Goal: Information Seeking & Learning: Find specific page/section

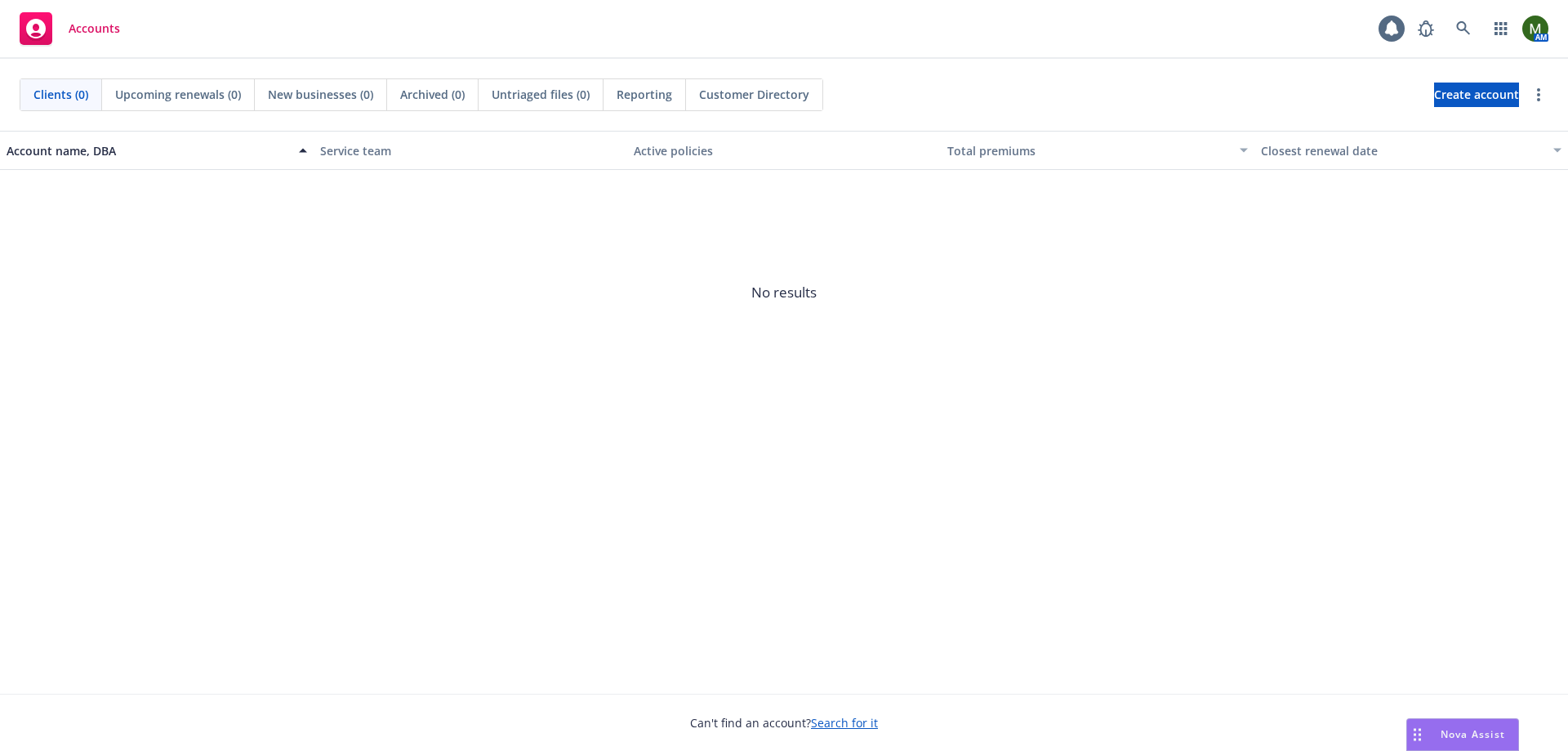
click at [1449, 726] on div "Nova Assist" at bounding box center [1462, 735] width 111 height 31
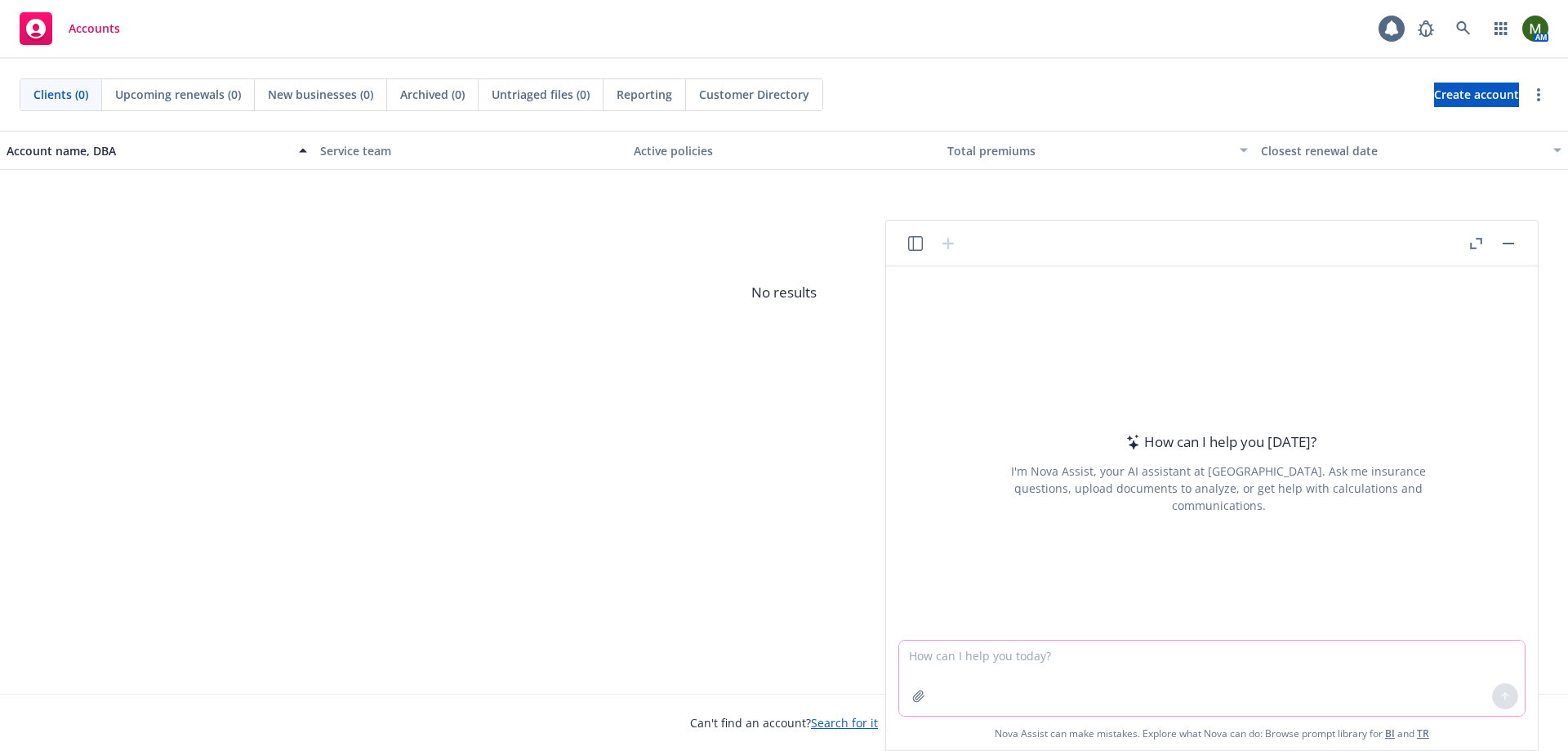
click at [922, 700] on icon "button" at bounding box center [918, 696] width 13 height 13
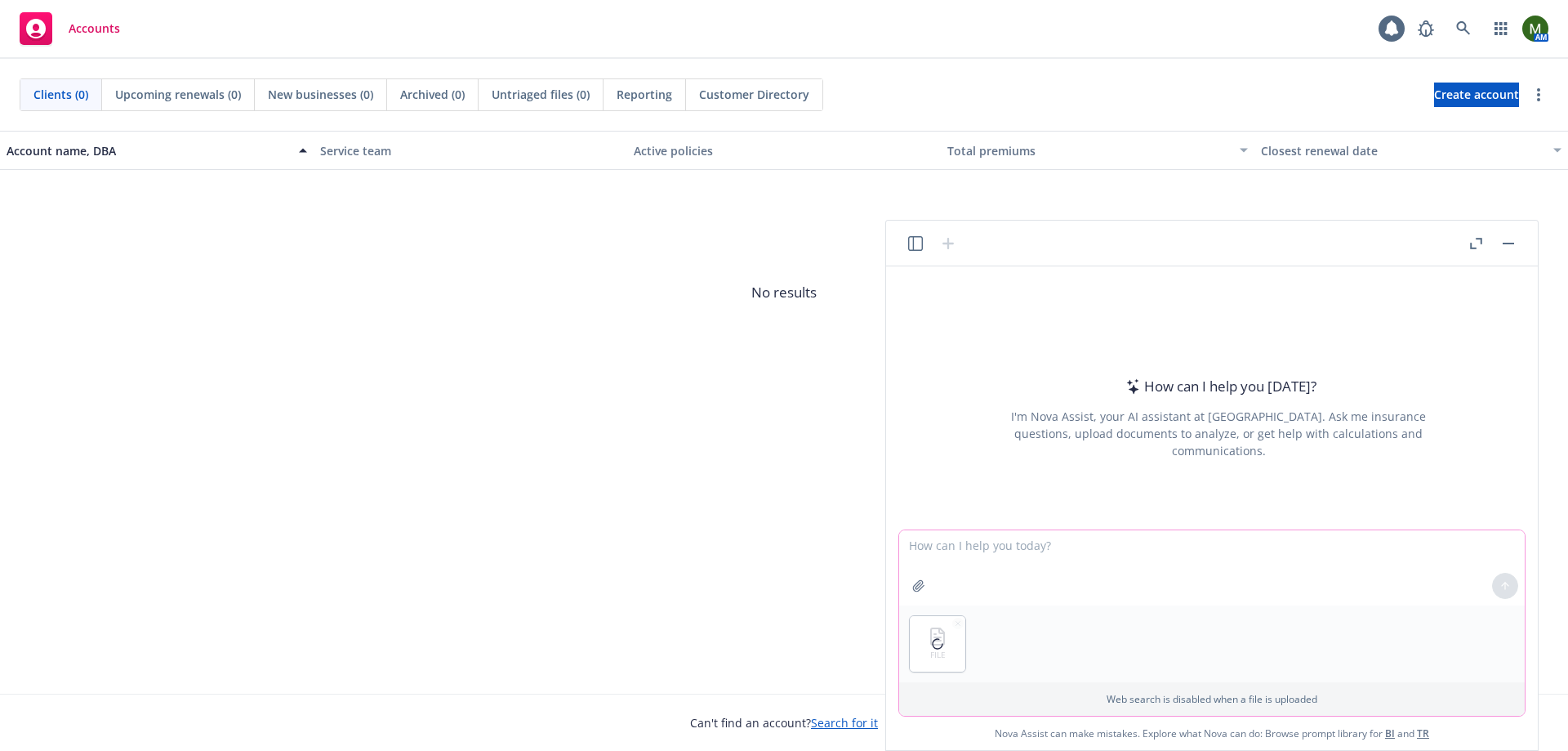
click at [966, 560] on textarea at bounding box center [1212, 568] width 626 height 75
click at [1115, 546] on textarea "Please review TR Life Sciences," at bounding box center [1212, 568] width 626 height 75
paste textarea "BI (Life Sciences)"
click at [1200, 546] on textarea "Please review TR Life Sciences, BI (Life Sciences), and BI (Life Sciences)" at bounding box center [1212, 568] width 626 height 75
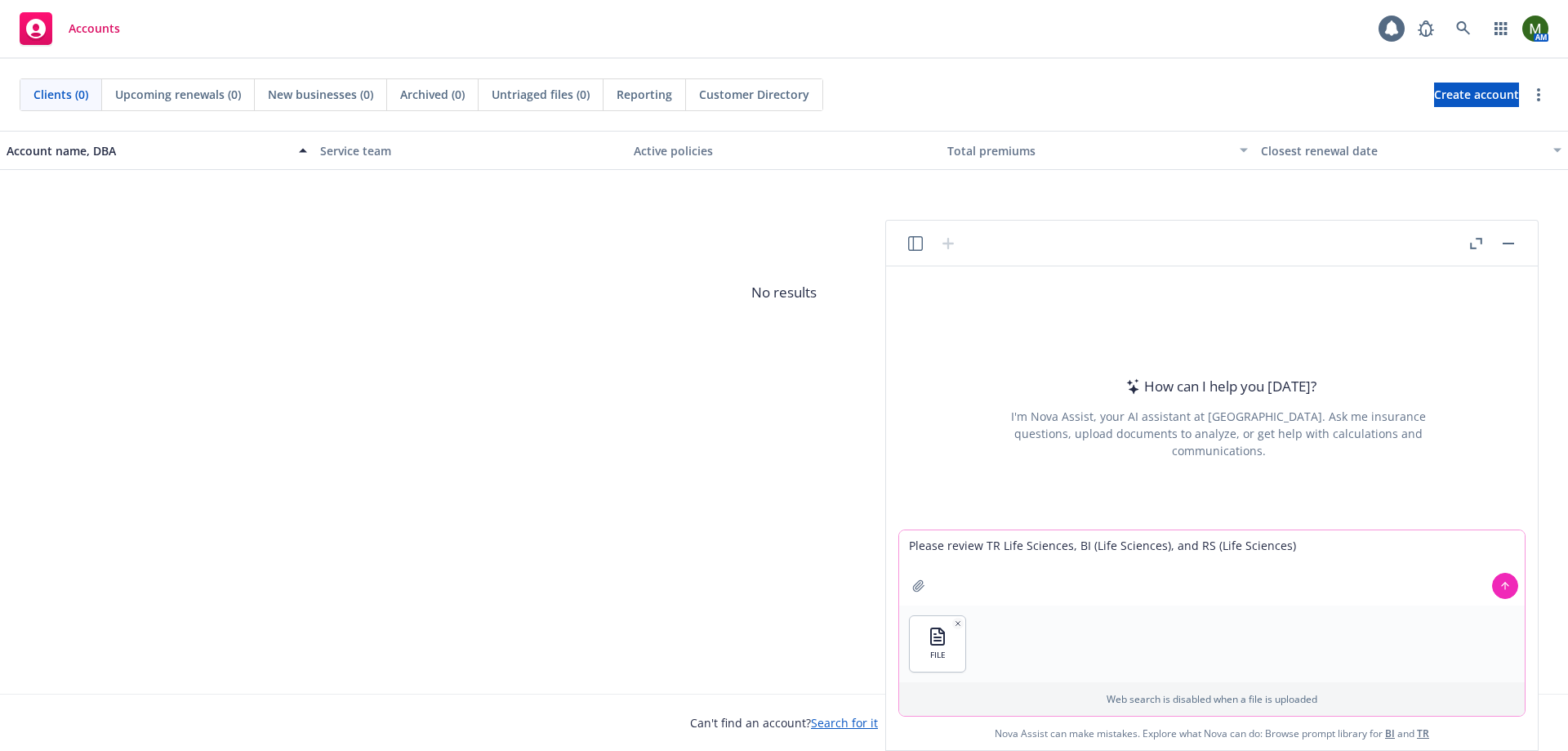
click at [1298, 548] on textarea "Please review TR Life Sciences, BI (Life Sciences), and RS (Life Sciences)" at bounding box center [1212, 568] width 626 height 75
type textarea "Please review TR Life Sciences, BI (Life Sciences), and RS (Life Sciences). Ple…"
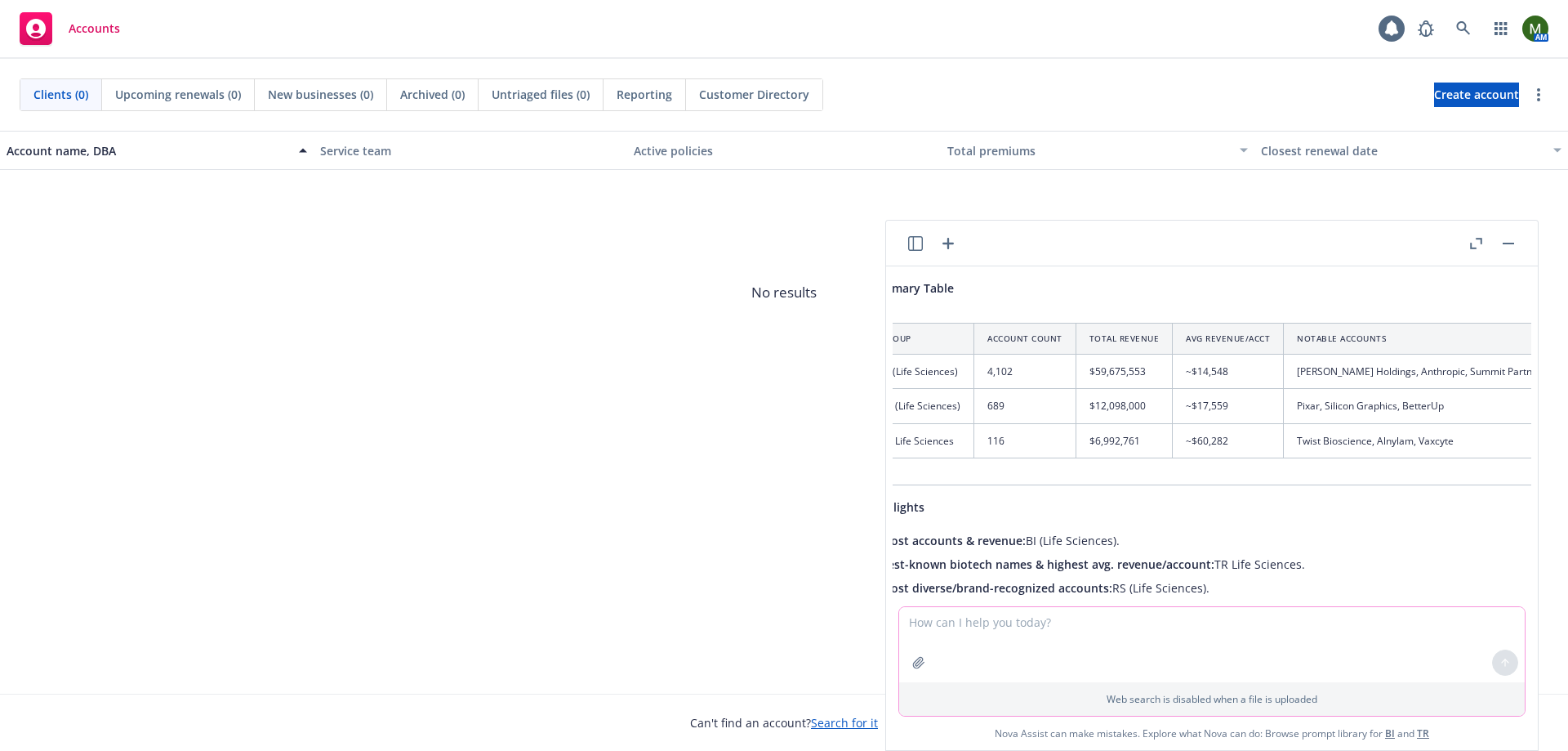
scroll to position [886, 0]
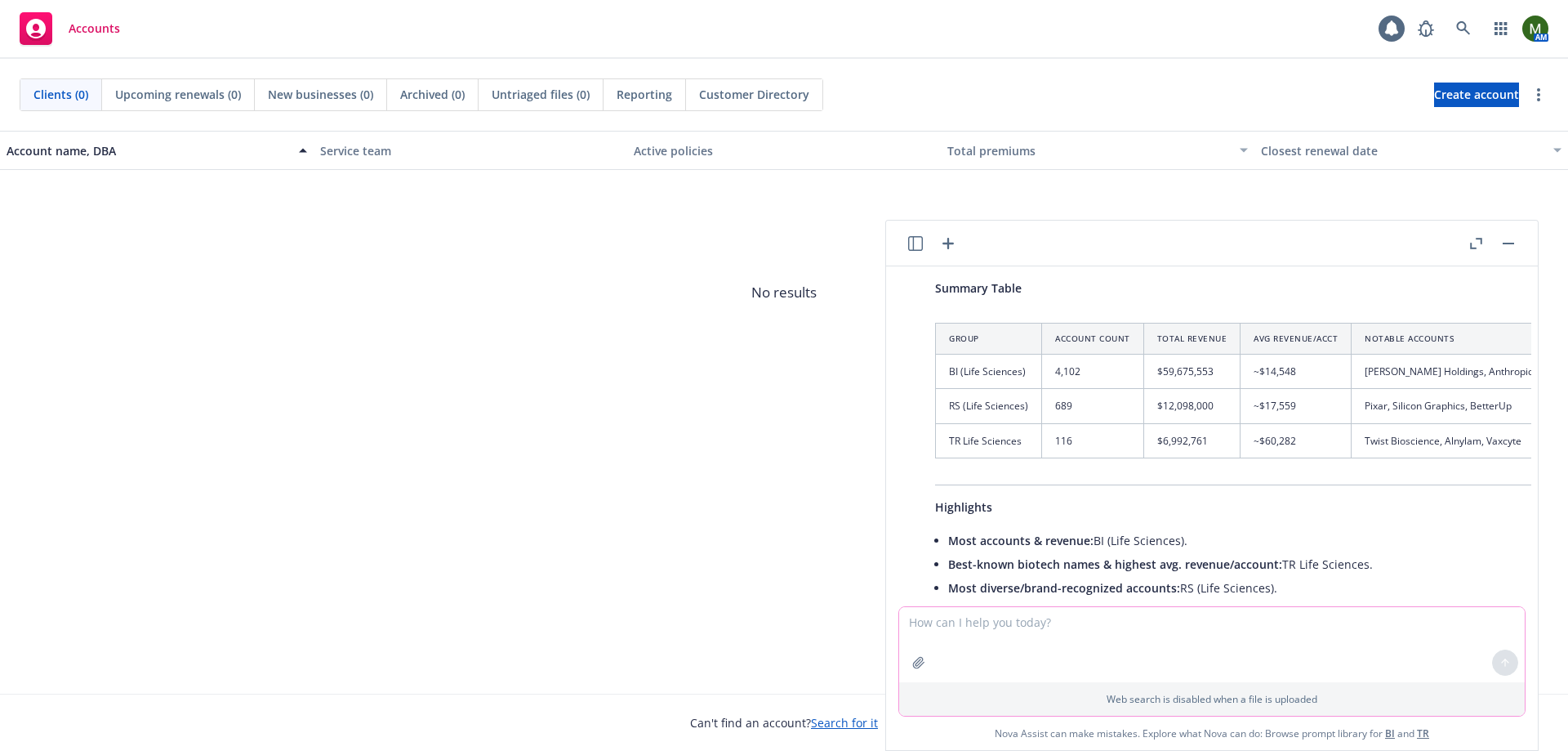
click at [992, 627] on textarea at bounding box center [1212, 645] width 626 height 75
type textarea "give you give me a list of 10 clients for each tab"
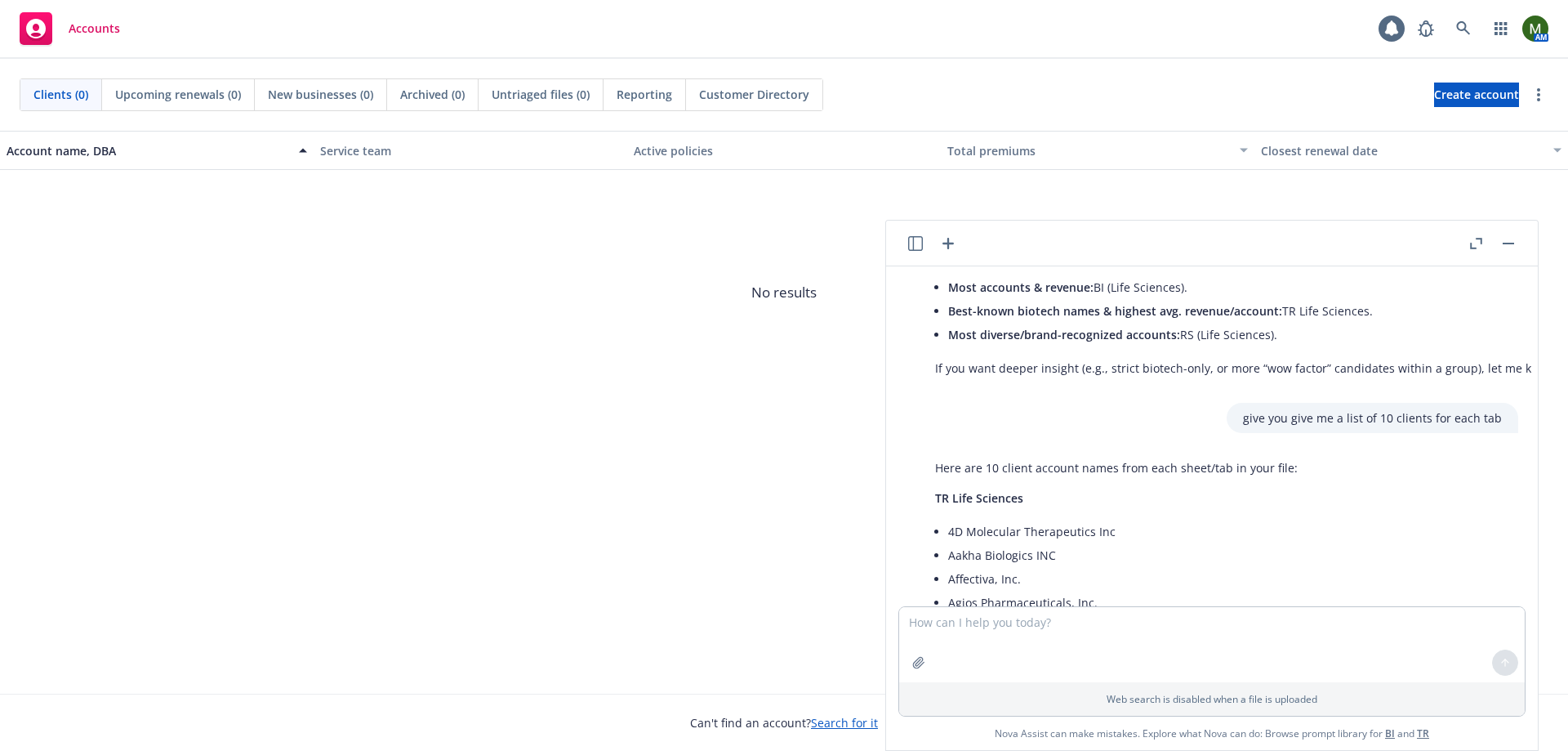
scroll to position [1039, 0]
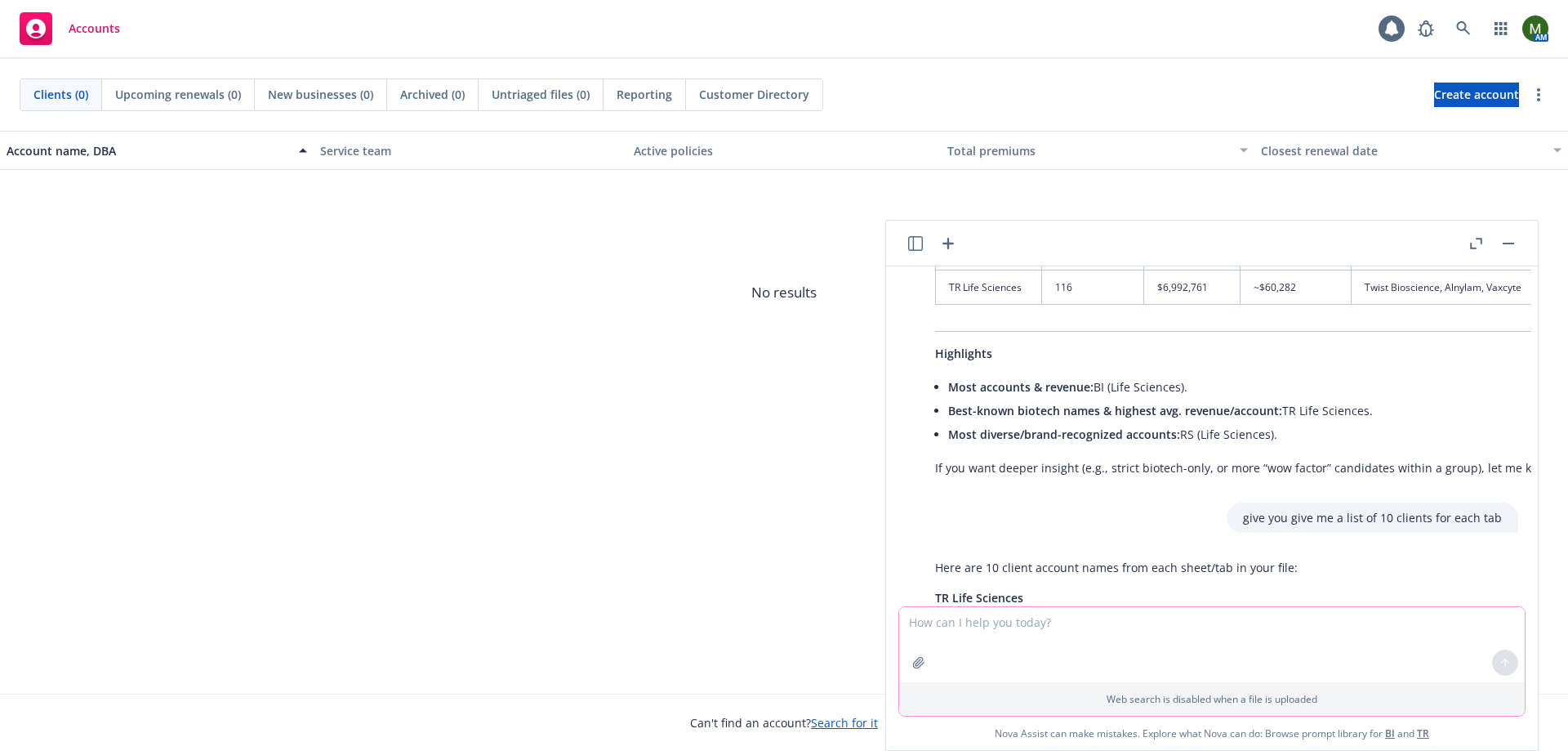
click at [1035, 633] on textarea at bounding box center [1212, 645] width 626 height 75
type textarea "1- accounts that are the most popular and well known"
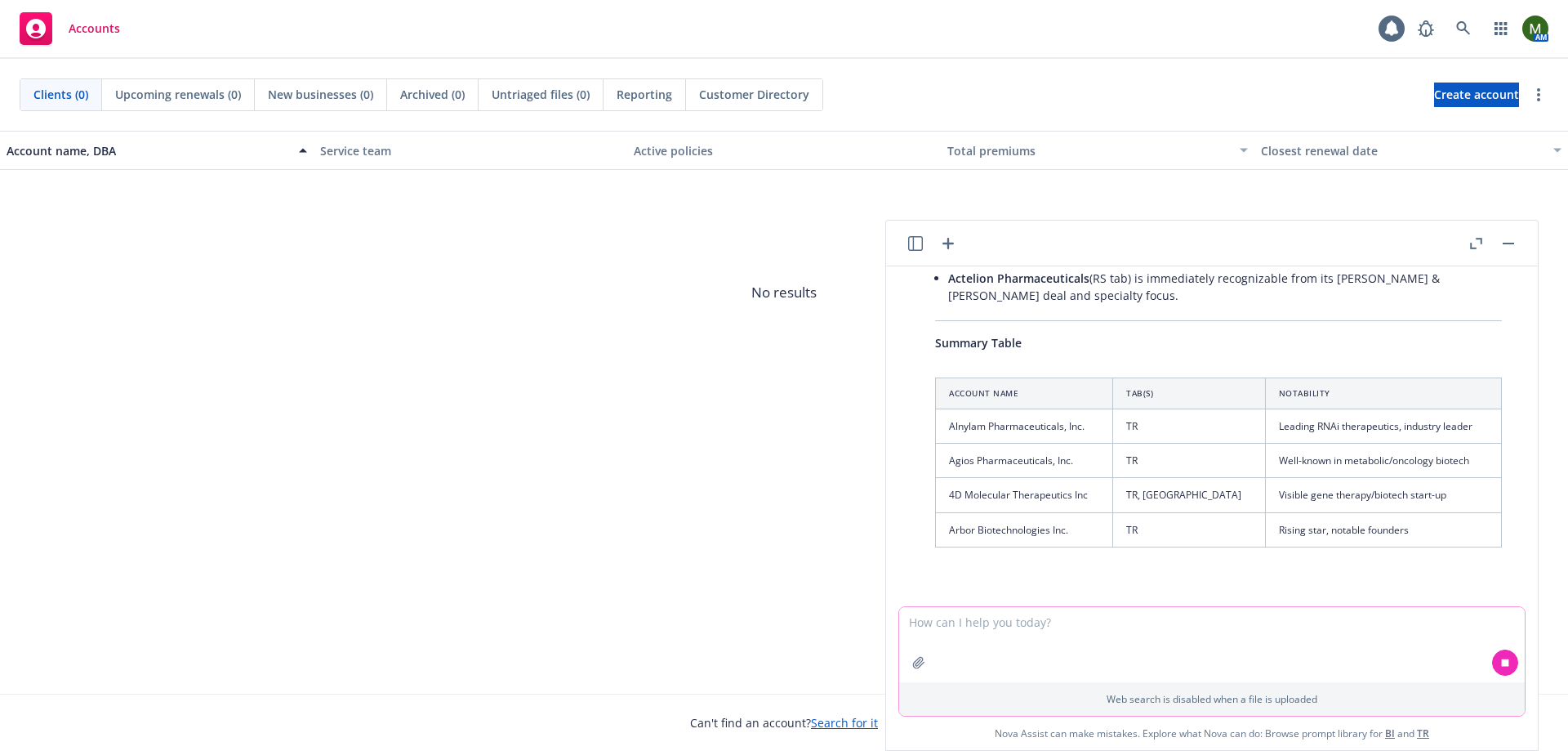
scroll to position [2951, 0]
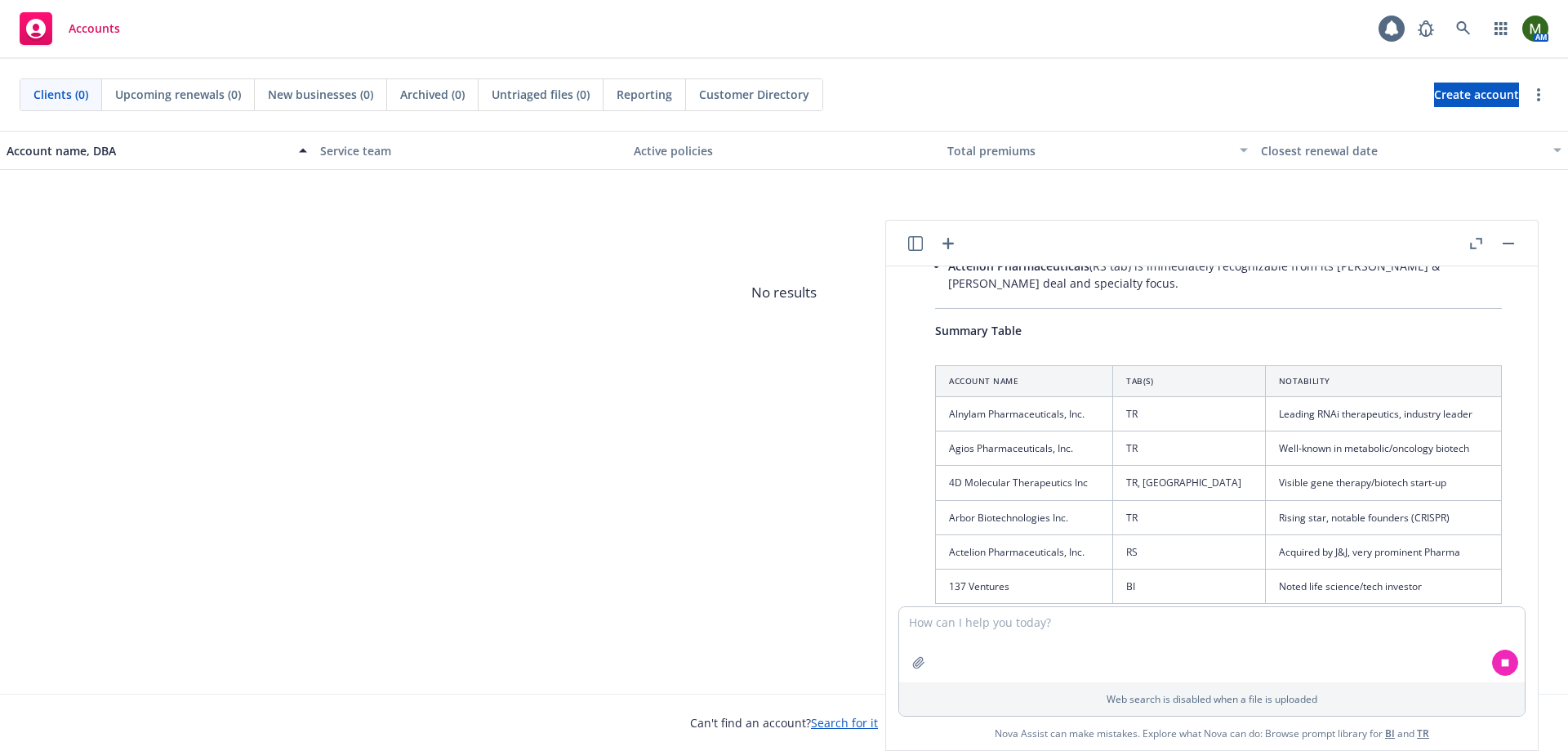
click at [1478, 245] on icon "button" at bounding box center [1476, 244] width 12 height 12
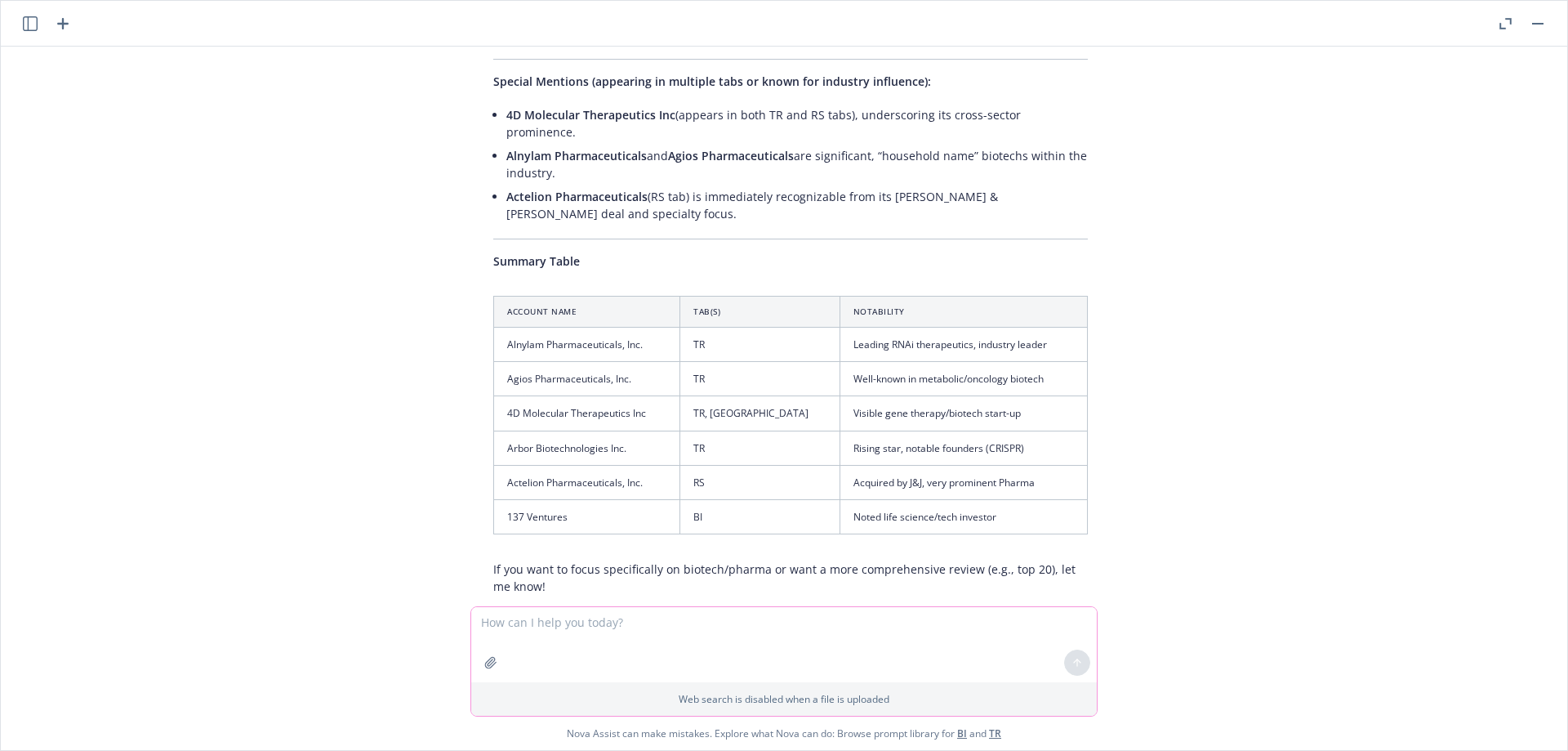
click at [593, 638] on textarea at bounding box center [784, 645] width 626 height 75
type textarea "give me top 10 in each tab that are popular, well known and large clients"
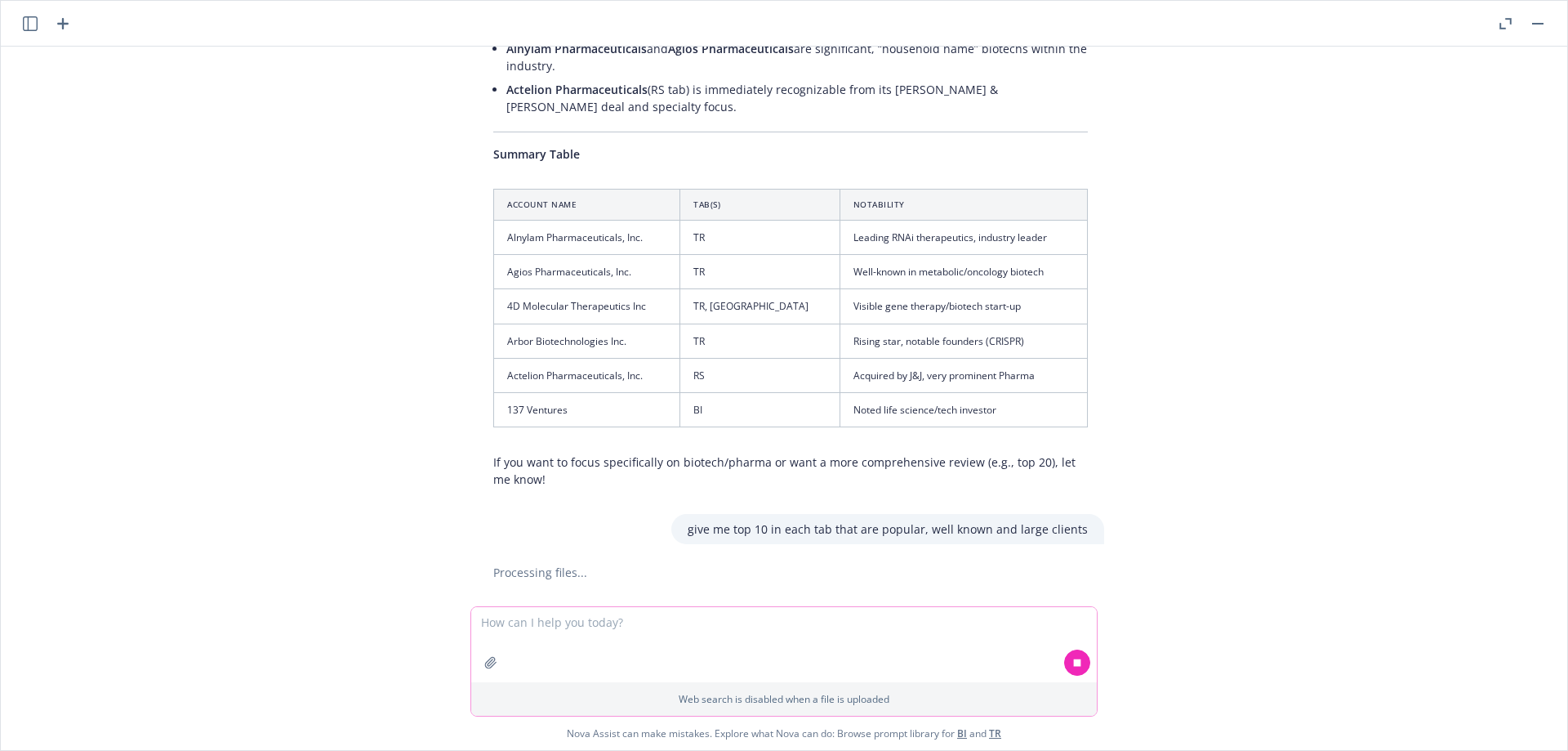
scroll to position [2913, 0]
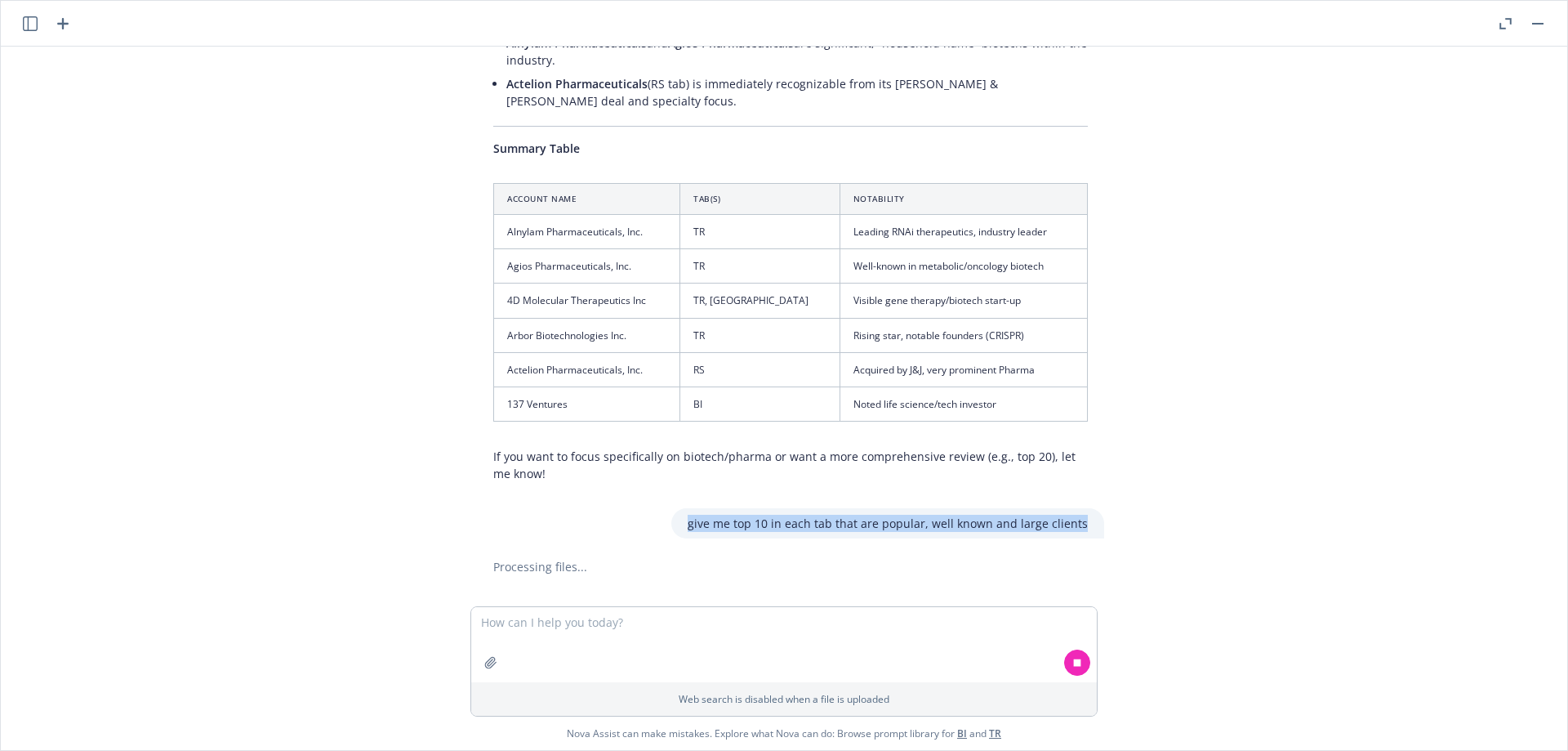
drag, startPoint x: 694, startPoint y: 492, endPoint x: 1085, endPoint y: 494, distance: 391.0
click at [1085, 508] on div "give me top 10 in each tab that are popular, well known and large clients" at bounding box center [887, 523] width 433 height 31
copy p "give me top 10 in each tab that are popular, well known and large clients"
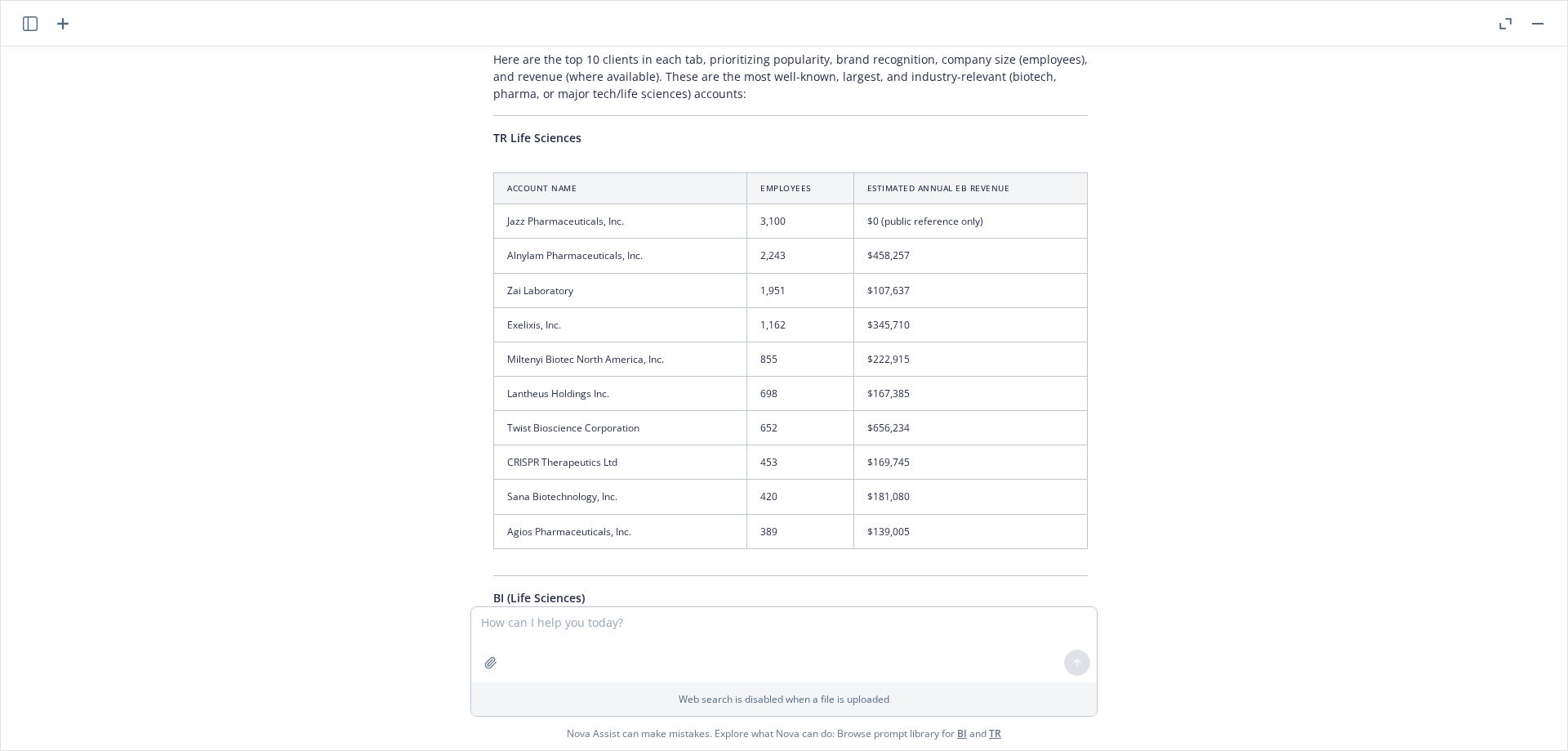
scroll to position [3414, 0]
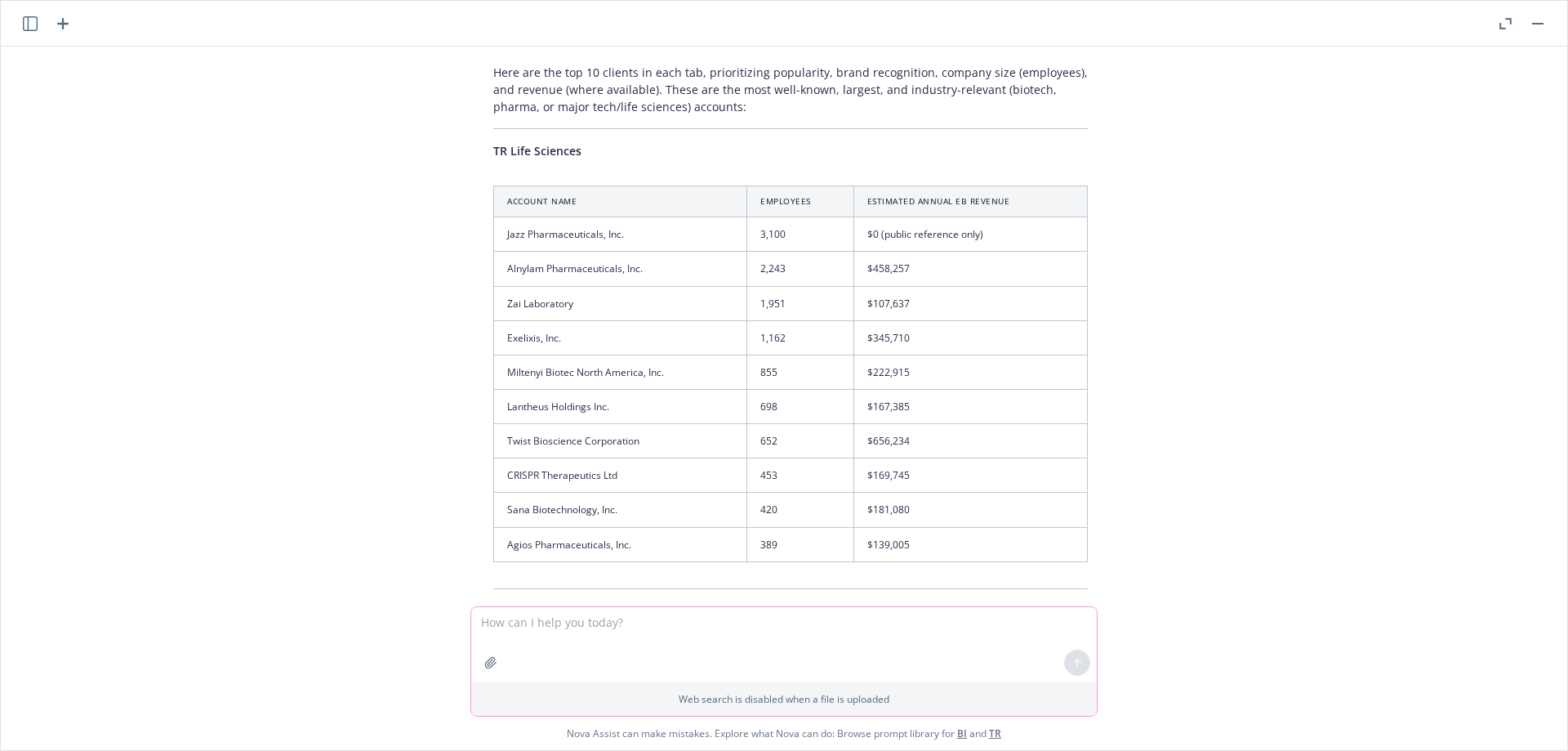
click at [570, 633] on textarea at bounding box center [784, 645] width 626 height 75
type textarea "we lost 6sense, replace it with another"
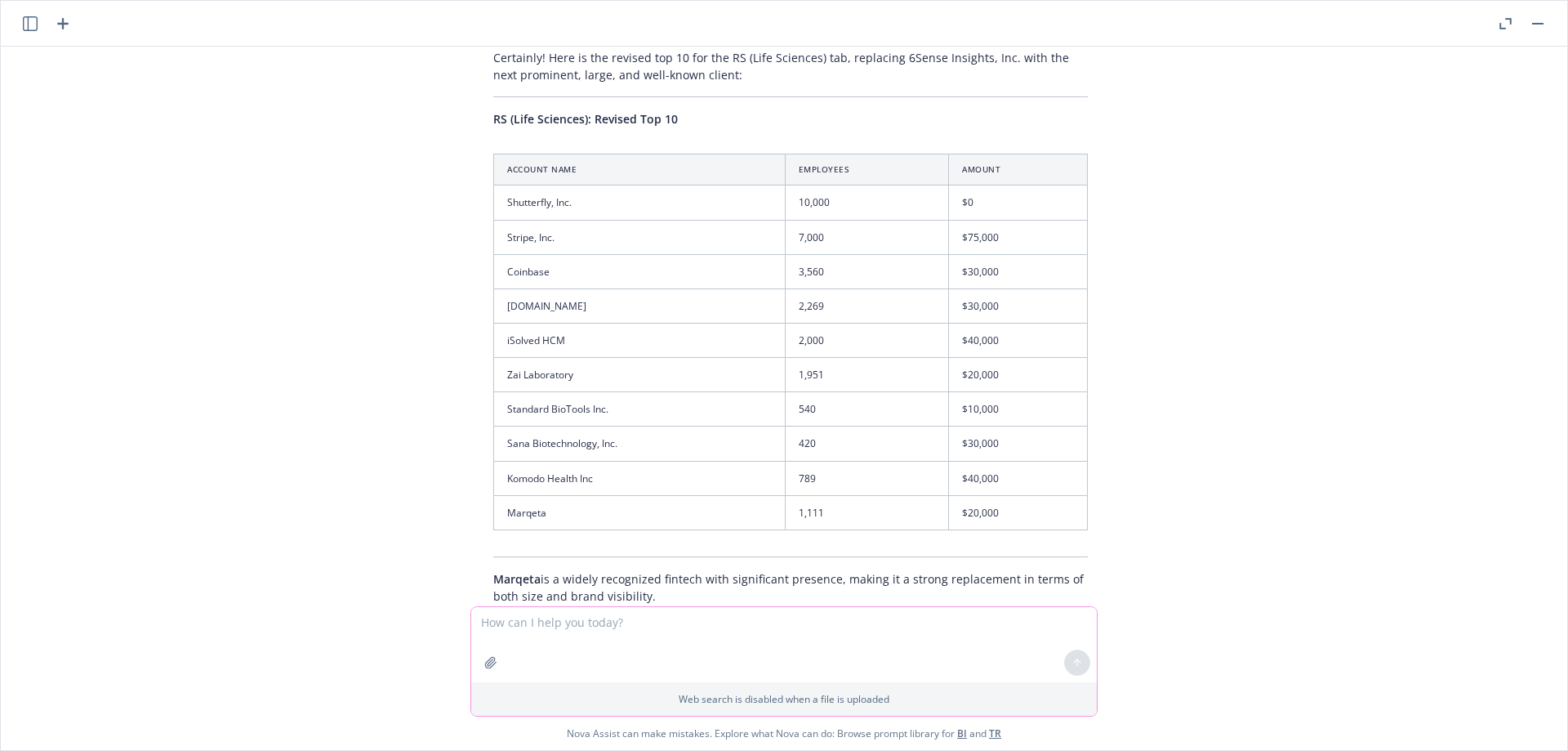
scroll to position [5145, 0]
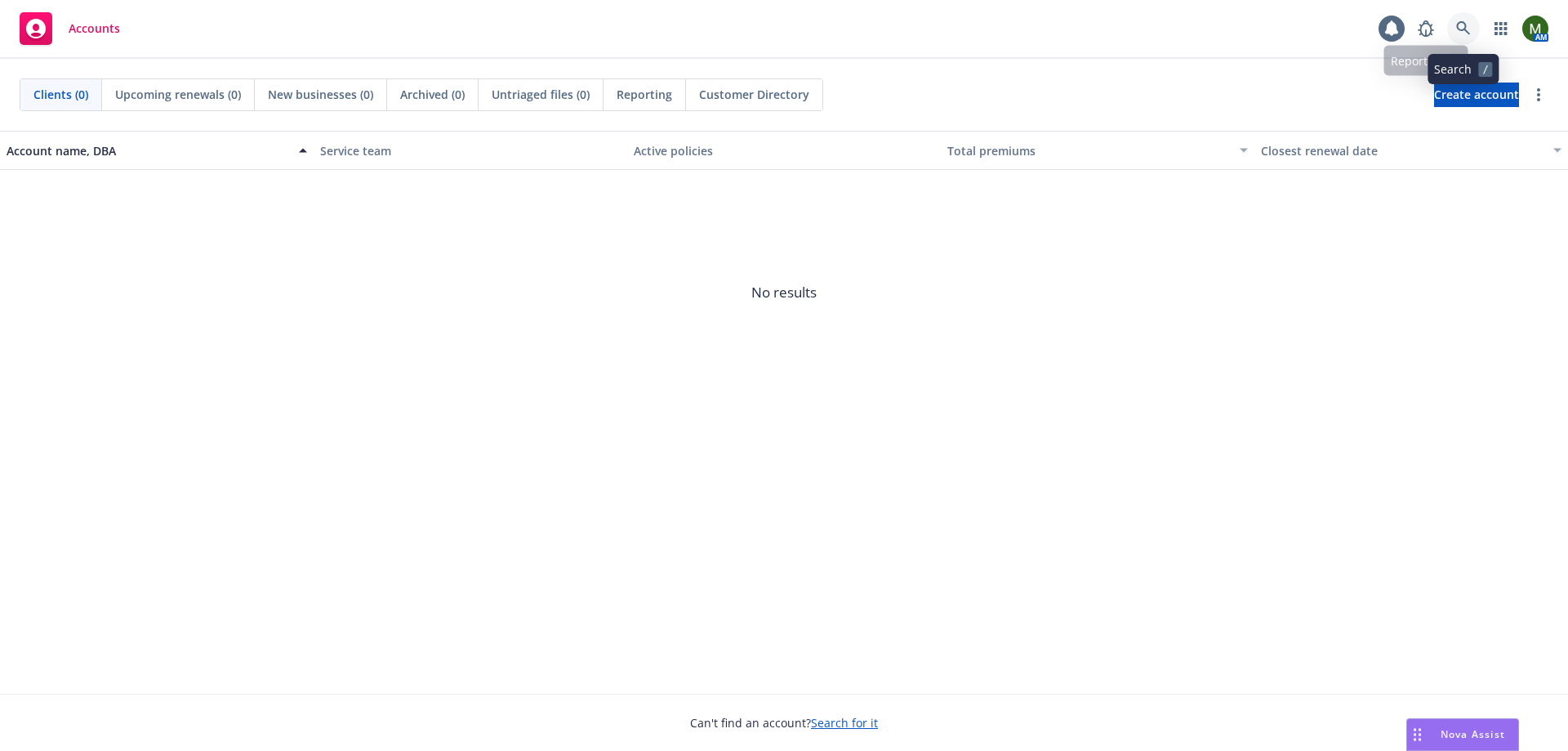
click at [1469, 23] on icon at bounding box center [1463, 29] width 15 height 15
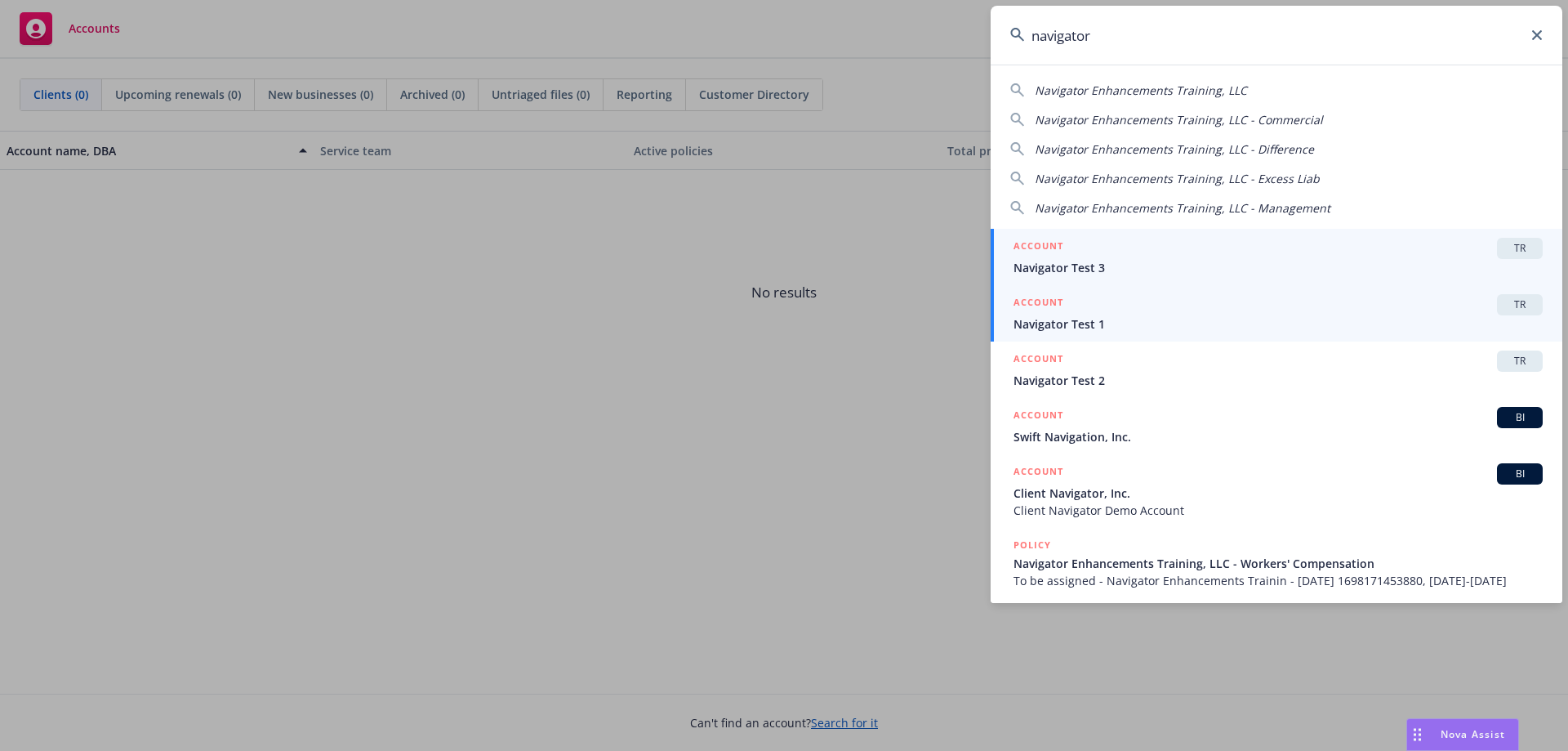
type input "navigator"
click at [1138, 310] on div "ACCOUNT TR" at bounding box center [1278, 305] width 529 height 22
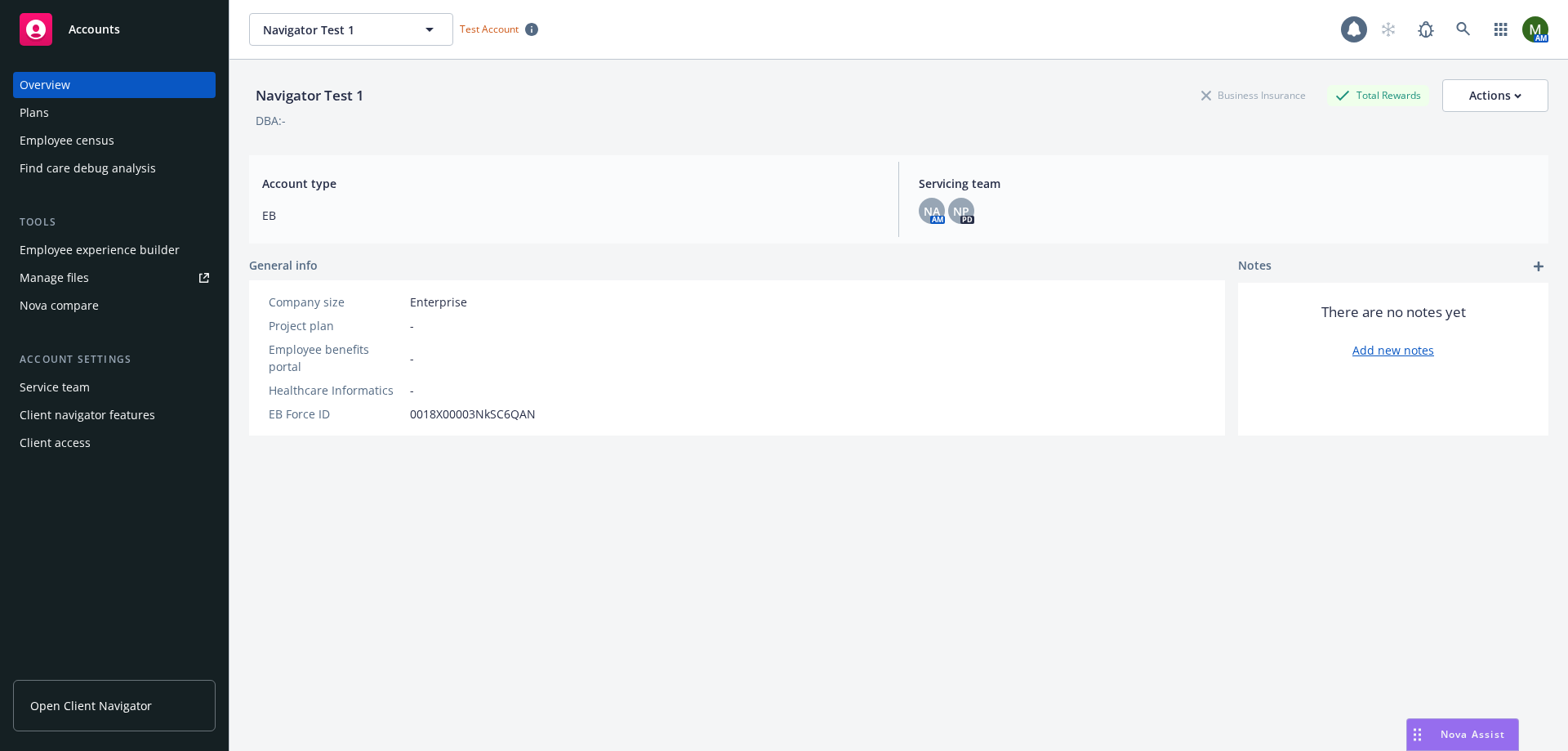
click at [97, 111] on div "Plans" at bounding box center [114, 112] width 190 height 27
